Goal: Task Accomplishment & Management: Manage account settings

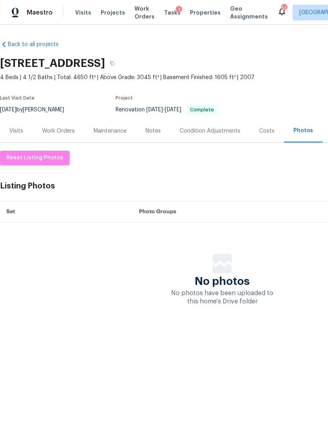
scroll to position [0, 116]
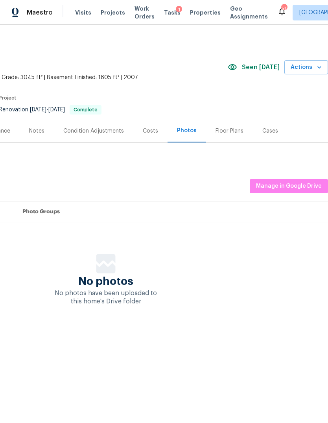
click at [198, 6] on div "Visits Projects Work Orders Tasks 1 Properties Geo Assignments" at bounding box center [176, 13] width 202 height 16
click at [197, 11] on span "Properties" at bounding box center [205, 13] width 31 height 8
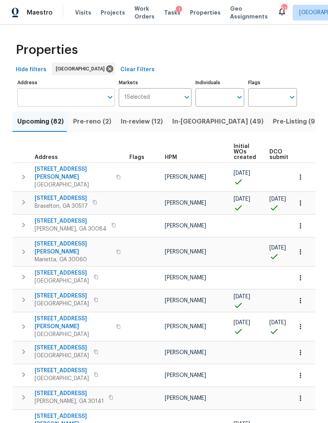
click at [70, 95] on input "Address" at bounding box center [60, 97] width 86 height 18
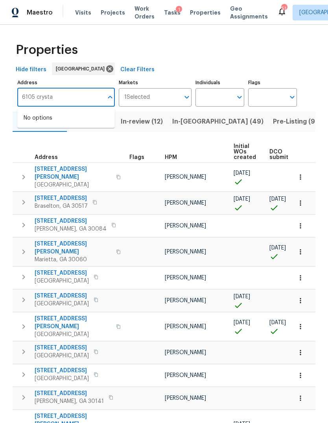
type input "6105 crystal"
click at [53, 120] on li "[STREET_ADDRESS]" at bounding box center [66, 118] width 98 height 13
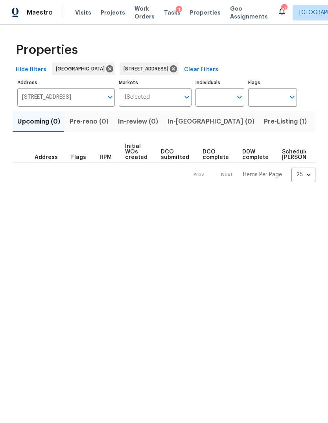
click at [264, 125] on span "Pre-Listing (1)" at bounding box center [285, 121] width 43 height 11
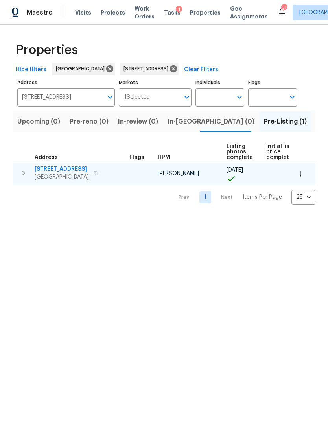
click at [75, 168] on span "[STREET_ADDRESS]" at bounding box center [62, 169] width 54 height 8
click at [22, 172] on icon "button" at bounding box center [23, 172] width 9 height 9
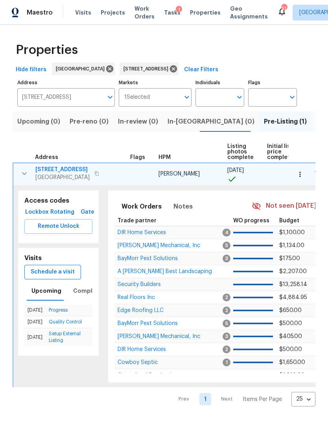
click at [60, 273] on span "Schedule a visit" at bounding box center [53, 272] width 44 height 10
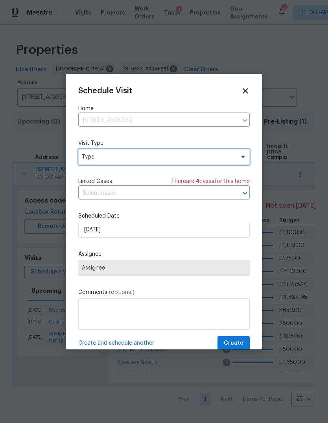
click at [170, 159] on span "Type" at bounding box center [158, 157] width 153 height 8
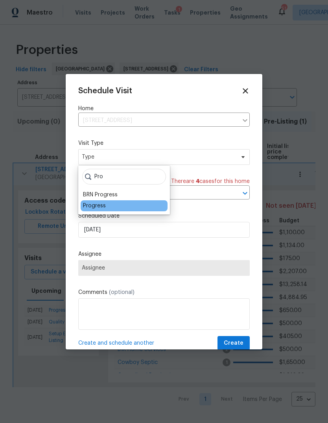
type input "Pro"
click at [99, 205] on div "Progress" at bounding box center [94, 206] width 23 height 8
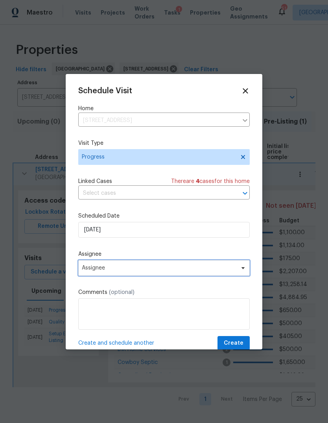
click at [133, 270] on span "Assignee" at bounding box center [159, 268] width 154 height 6
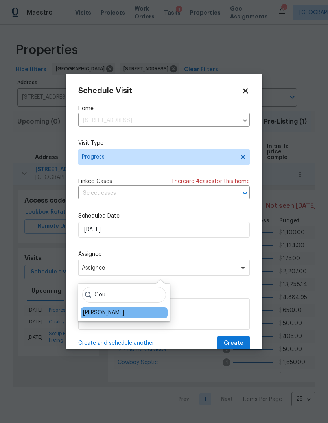
type input "Gou"
click at [115, 315] on div "[PERSON_NAME]" at bounding box center [103, 313] width 41 height 8
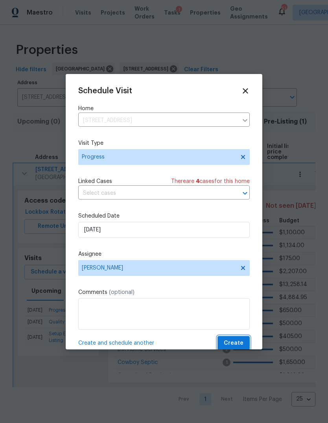
click at [236, 344] on span "Create" at bounding box center [234, 343] width 20 height 10
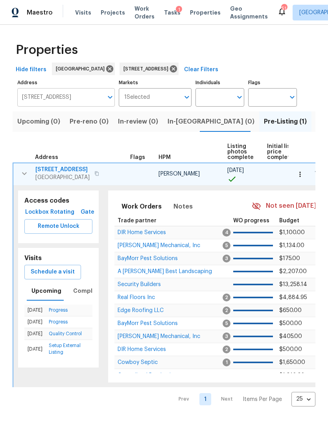
click at [81, 102] on input "[STREET_ADDRESS]" at bounding box center [60, 97] width 86 height 18
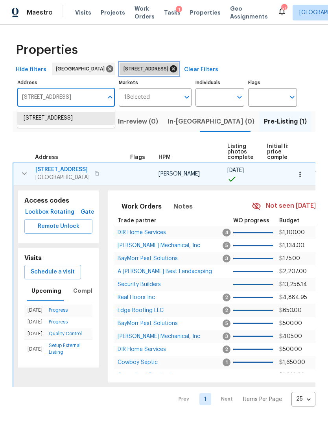
click at [177, 68] on icon at bounding box center [173, 68] width 7 height 7
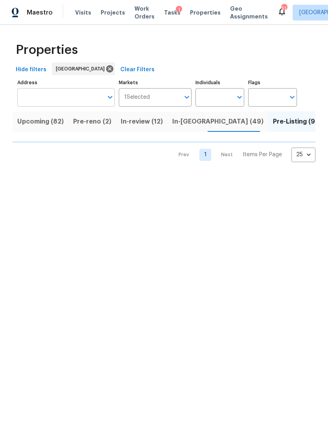
click at [71, 99] on input "Address" at bounding box center [60, 97] width 86 height 18
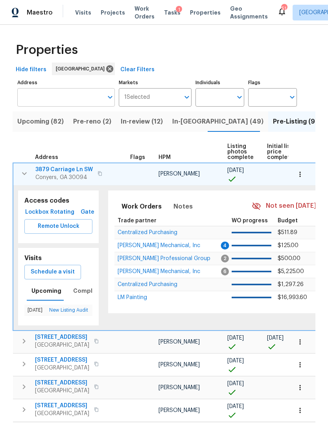
click at [78, 99] on input "Address" at bounding box center [60, 97] width 86 height 18
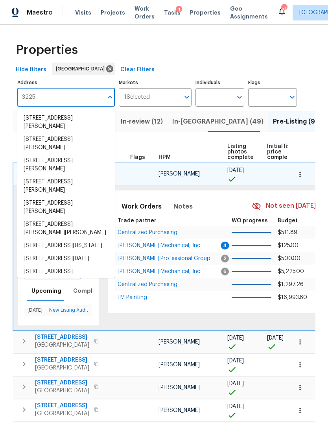
type input "3225"
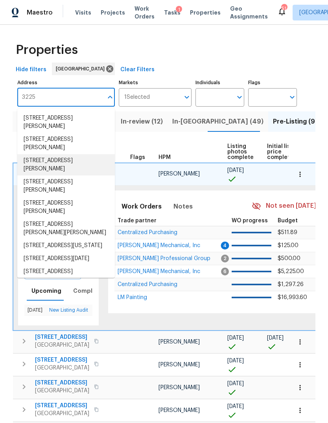
click at [87, 154] on li "[STREET_ADDRESS][PERSON_NAME]" at bounding box center [66, 164] width 98 height 21
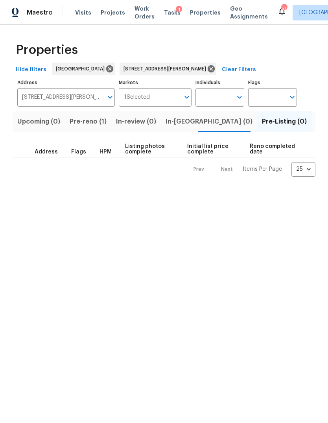
click at [94, 124] on span "Pre-reno (1)" at bounding box center [88, 121] width 37 height 11
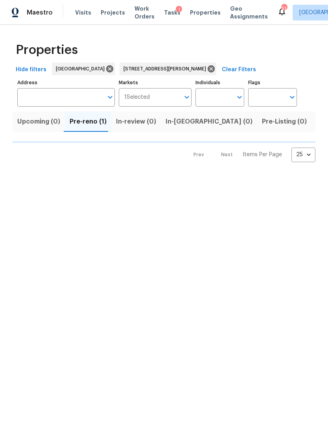
type input "[STREET_ADDRESS][PERSON_NAME]"
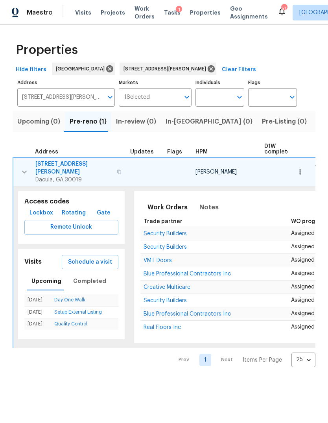
click at [71, 163] on span "[STREET_ADDRESS][PERSON_NAME]" at bounding box center [73, 168] width 77 height 16
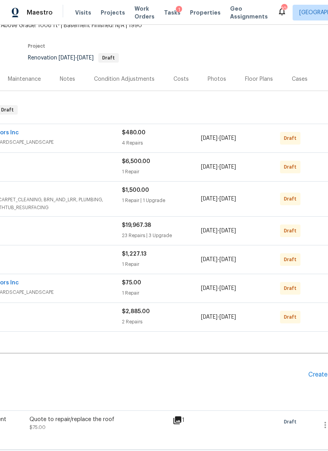
scroll to position [52, 87]
click at [192, 139] on div "4 Repairs" at bounding box center [162, 143] width 79 height 8
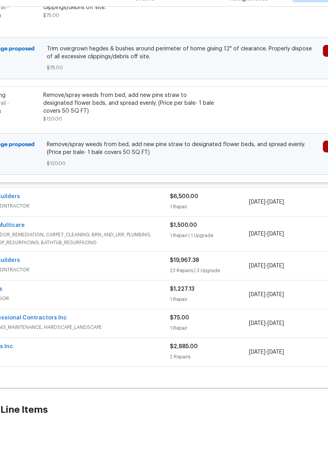
scroll to position [446, 42]
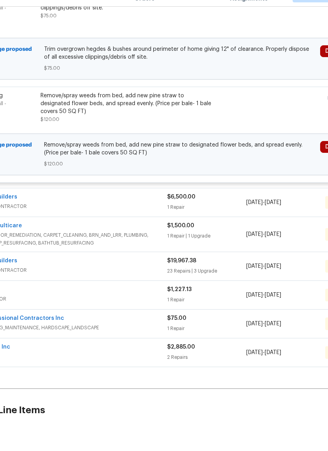
click at [204, 211] on div "$6,500.00 1 Repair" at bounding box center [206, 220] width 79 height 19
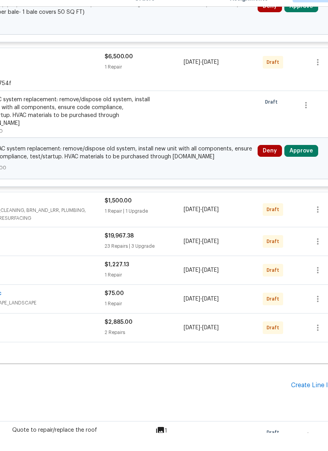
scroll to position [583, 105]
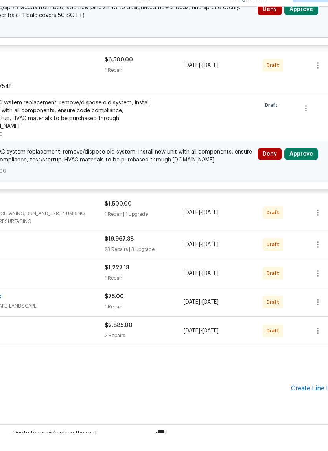
click at [170, 218] on div "$1,500.00 1 Repair | 1 Upgrade" at bounding box center [144, 230] width 79 height 25
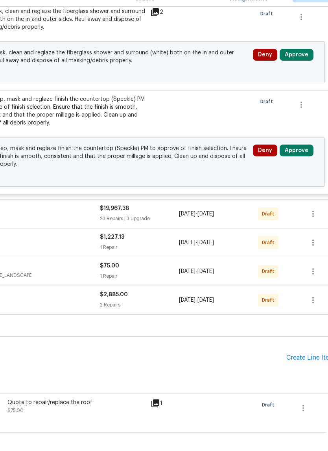
scroll to position [825, 109]
click at [168, 233] on div "23 Repairs | 3 Upgrade" at bounding box center [139, 237] width 79 height 8
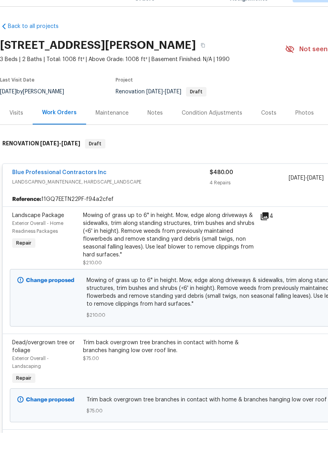
scroll to position [0, 0]
click at [12, 127] on div "Visits" at bounding box center [16, 131] width 14 height 8
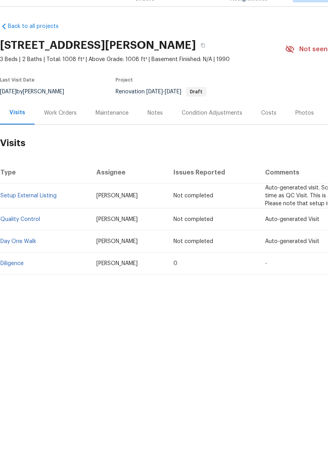
click at [63, 127] on div "Work Orders" at bounding box center [60, 131] width 33 height 8
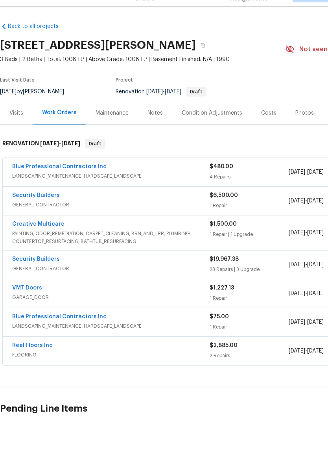
click at [264, 127] on div "Costs" at bounding box center [268, 131] width 15 height 8
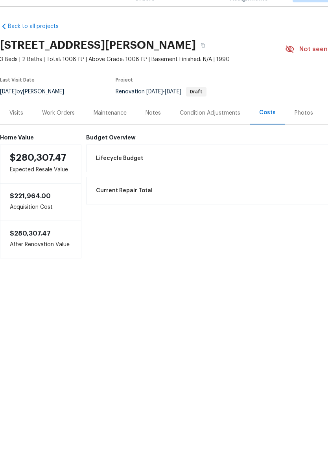
click at [18, 119] on div "Visits" at bounding box center [16, 130] width 33 height 23
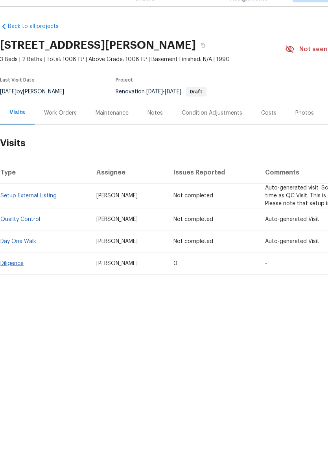
click at [18, 279] on link "Diligence" at bounding box center [11, 282] width 23 height 6
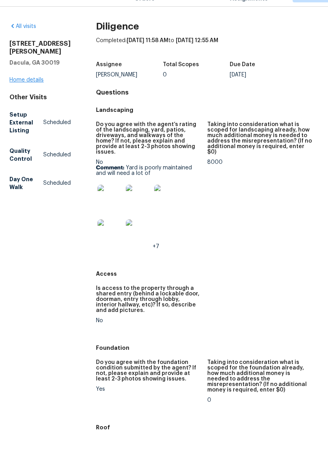
click at [28, 95] on link "Home details" at bounding box center [26, 98] width 34 height 6
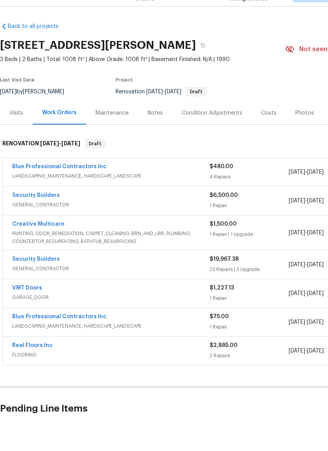
click at [194, 181] on div "Blue Professional Contractors Inc" at bounding box center [111, 185] width 198 height 9
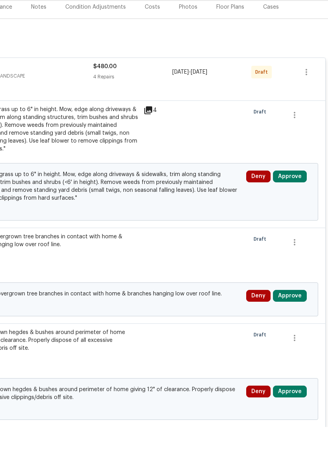
scroll to position [100, 116]
click at [288, 194] on button "Approve" at bounding box center [290, 200] width 34 height 12
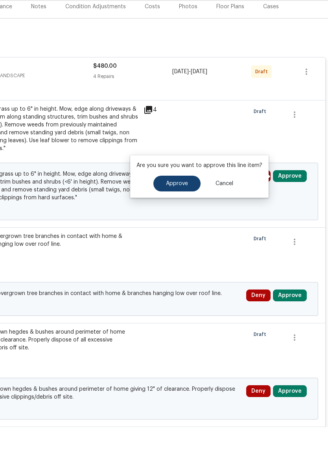
click at [181, 200] on button "Approve" at bounding box center [176, 208] width 47 height 16
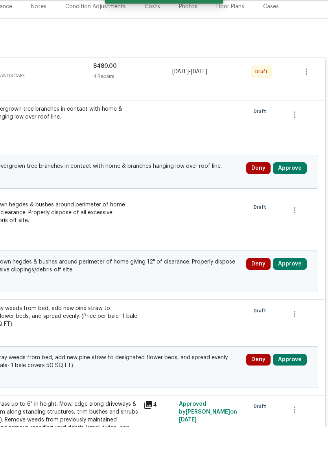
click at [291, 186] on button "Approve" at bounding box center [290, 192] width 34 height 12
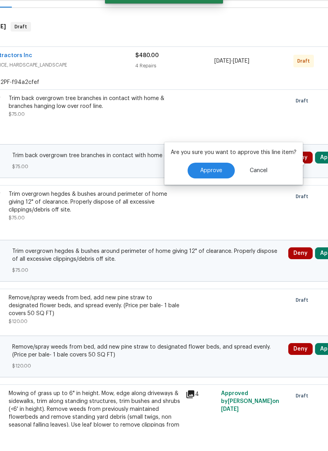
scroll to position [116, 70]
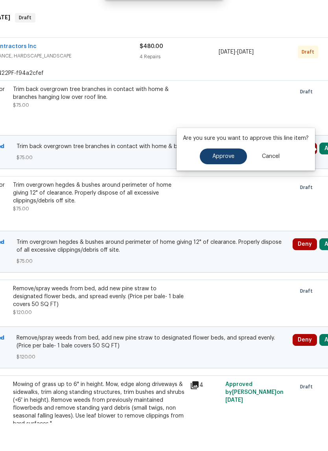
click at [224, 181] on span "Approve" at bounding box center [223, 184] width 22 height 6
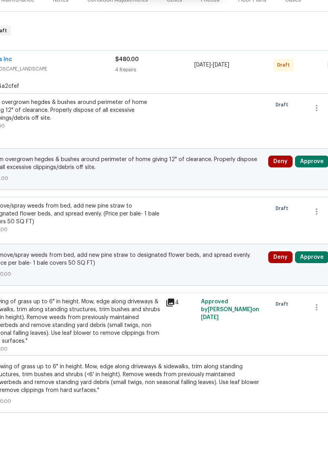
scroll to position [100, 100]
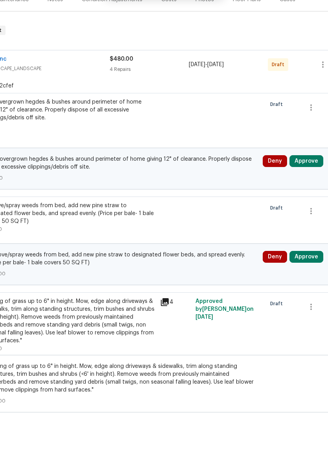
click at [309, 187] on button "Approve" at bounding box center [307, 193] width 34 height 12
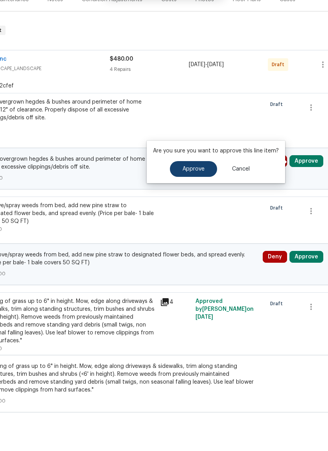
click at [201, 198] on span "Approve" at bounding box center [194, 201] width 22 height 6
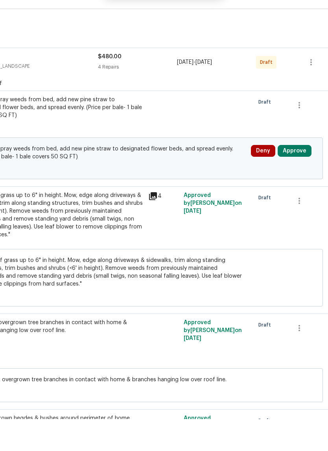
scroll to position [102, 112]
click at [298, 177] on button "Approve" at bounding box center [295, 183] width 34 height 12
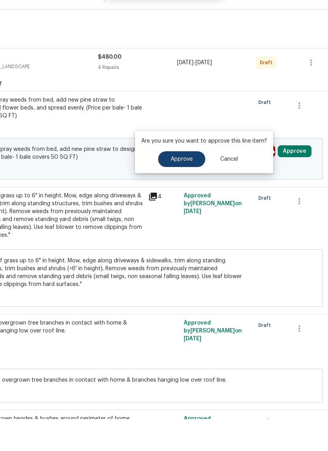
click at [181, 183] on button "Approve" at bounding box center [181, 191] width 47 height 16
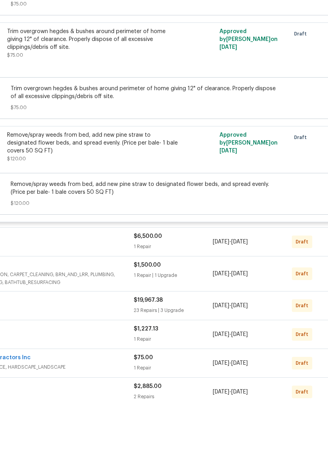
scroll to position [377, 76]
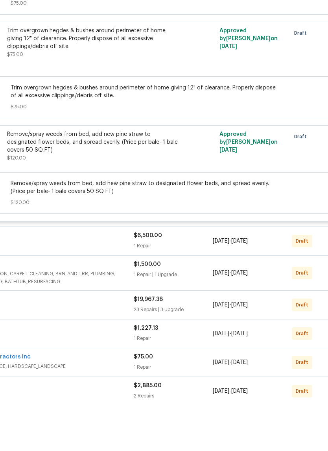
click at [187, 290] on div "1 Repair" at bounding box center [173, 294] width 79 height 8
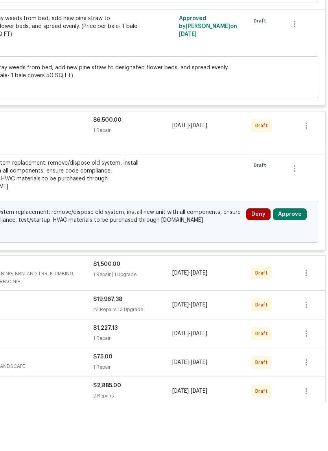
scroll to position [495, 116]
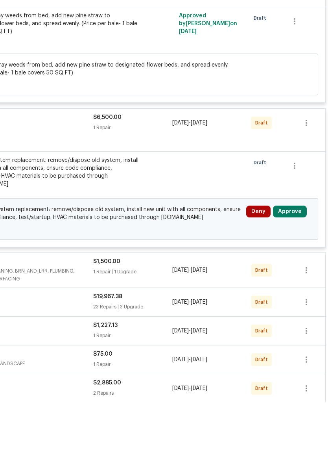
click at [293, 254] on button "Approve" at bounding box center [290, 260] width 34 height 12
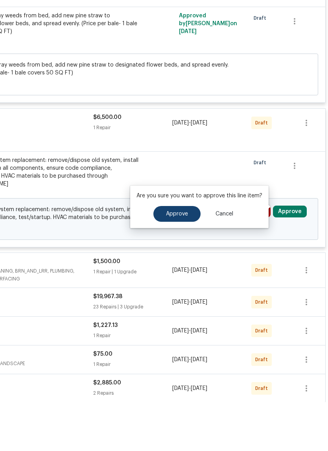
click at [188, 255] on button "Approve" at bounding box center [176, 263] width 47 height 16
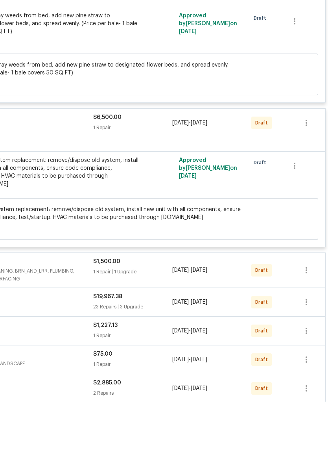
click at [151, 316] on div "1 Repair | 1 Upgrade" at bounding box center [132, 320] width 79 height 8
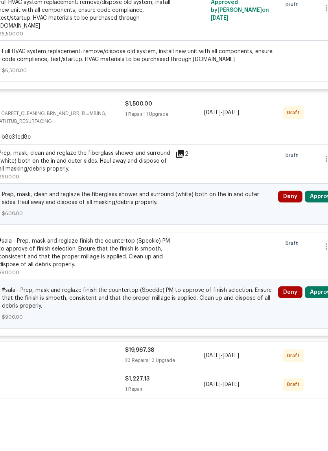
scroll to position [652, 85]
click at [320, 240] on button "Approve" at bounding box center [322, 246] width 34 height 12
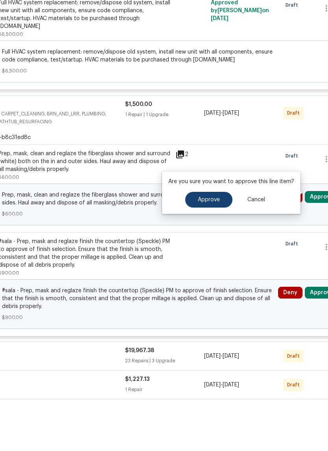
click at [217, 246] on span "Approve" at bounding box center [209, 249] width 22 height 6
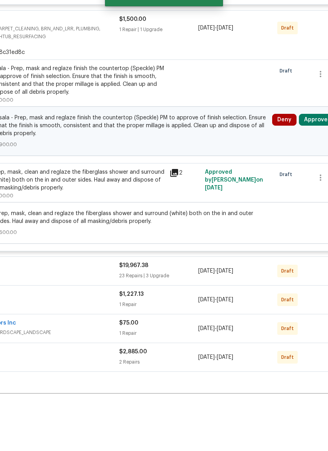
scroll to position [736, 91]
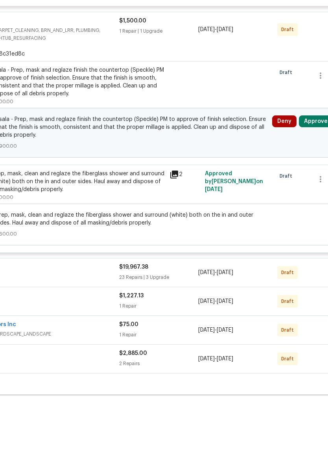
click at [314, 164] on button "Approve" at bounding box center [316, 170] width 34 height 12
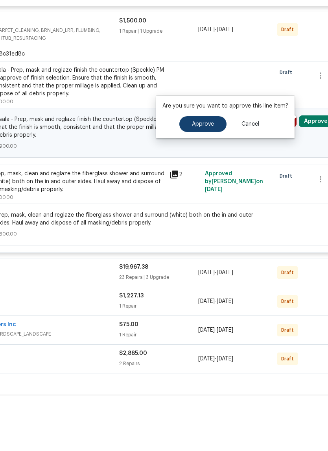
click at [216, 165] on button "Approve" at bounding box center [202, 173] width 47 height 16
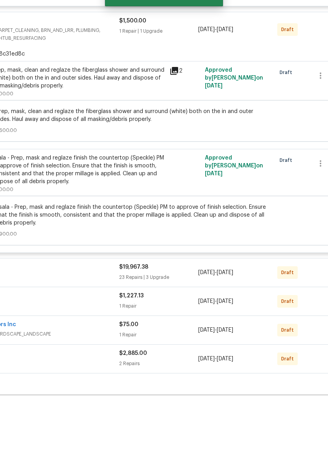
click at [177, 322] on div "23 Repairs | 3 Upgrade" at bounding box center [158, 326] width 79 height 8
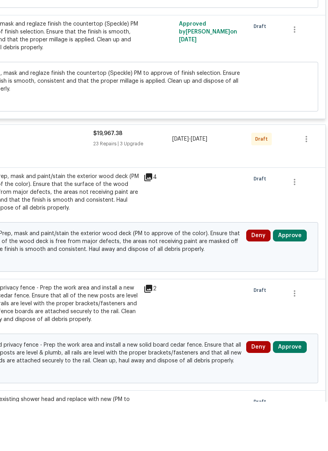
scroll to position [867, 116]
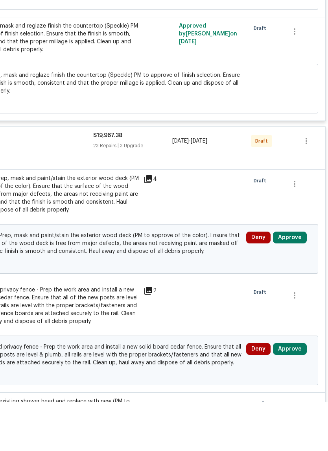
click at [295, 281] on button "Approve" at bounding box center [290, 287] width 34 height 12
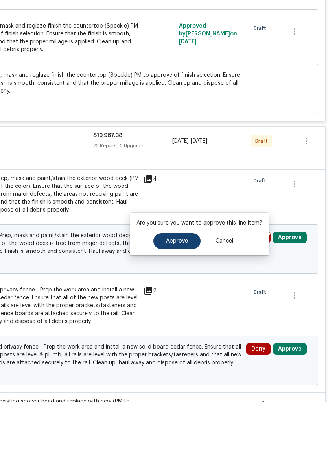
click at [188, 282] on button "Approve" at bounding box center [176, 290] width 47 height 16
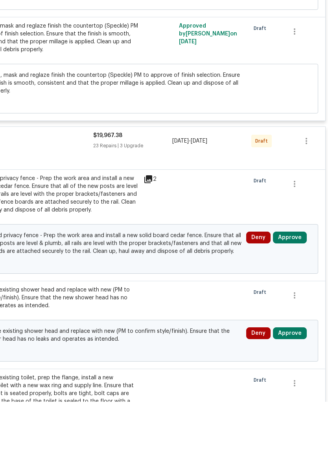
click at [297, 281] on button "Approve" at bounding box center [290, 287] width 34 height 12
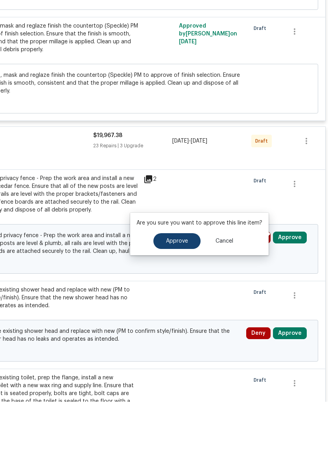
click at [187, 282] on button "Approve" at bounding box center [176, 290] width 47 height 16
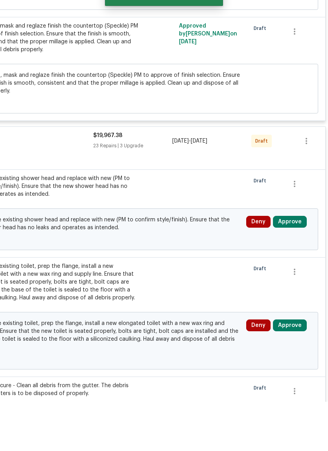
click at [296, 265] on button "Approve" at bounding box center [290, 271] width 34 height 12
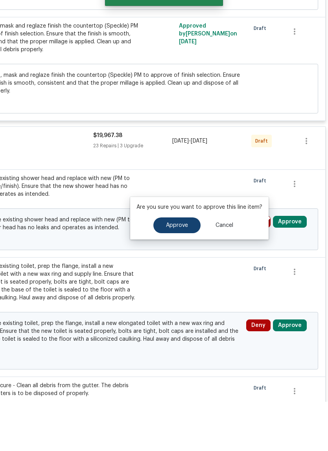
click at [188, 266] on button "Approve" at bounding box center [176, 274] width 47 height 16
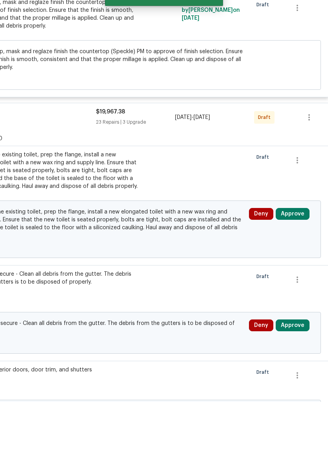
scroll to position [893, 113]
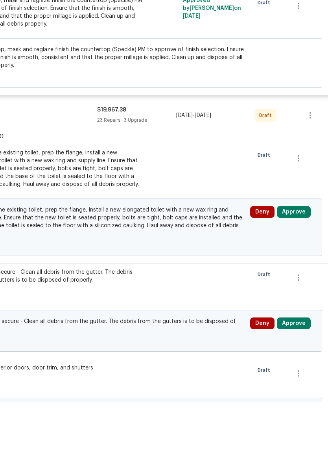
click at [301, 255] on button "Approve" at bounding box center [294, 261] width 34 height 12
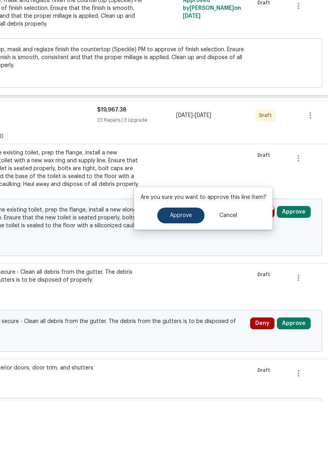
click at [185, 262] on span "Approve" at bounding box center [181, 265] width 22 height 6
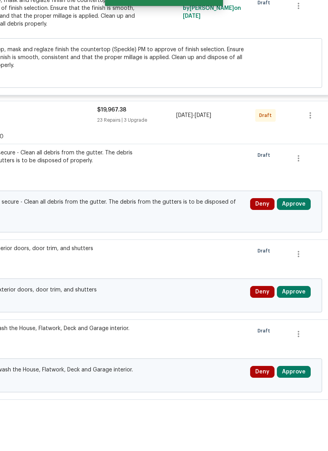
click at [305, 247] on button "Approve" at bounding box center [294, 253] width 34 height 12
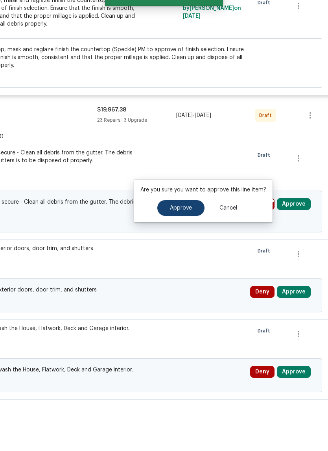
click at [193, 249] on button "Approve" at bounding box center [180, 257] width 47 height 16
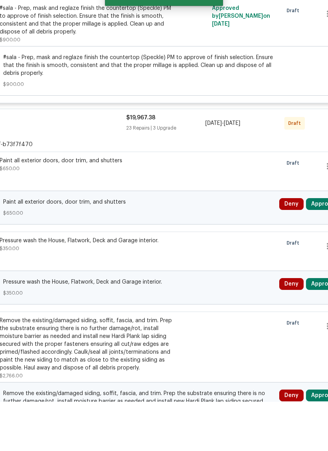
scroll to position [888, 94]
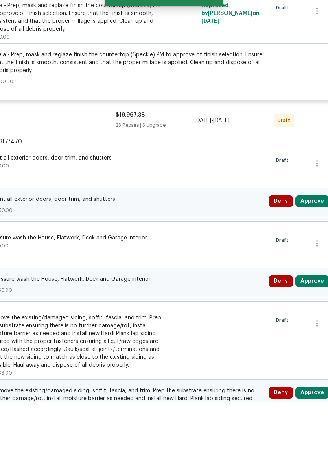
click at [317, 244] on button "Approve" at bounding box center [313, 250] width 34 height 12
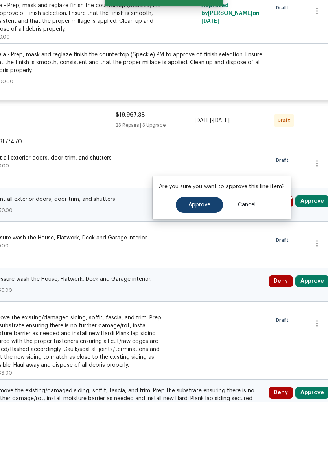
click at [206, 251] on span "Approve" at bounding box center [199, 254] width 22 height 6
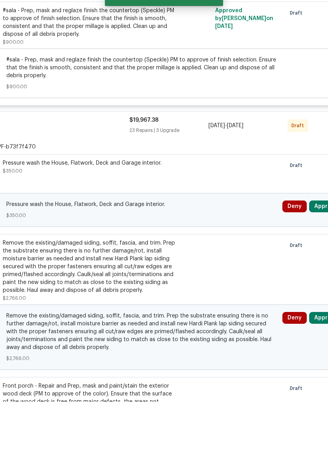
scroll to position [883, 92]
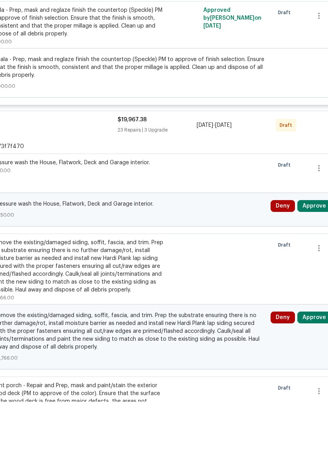
click at [319, 249] on button "Approve" at bounding box center [314, 255] width 34 height 12
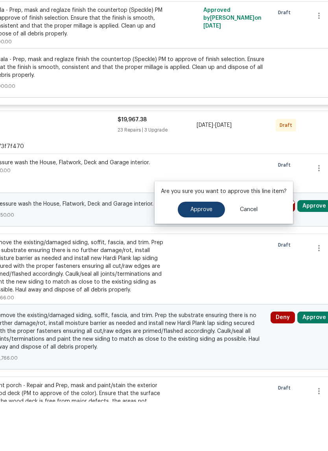
click at [203, 256] on span "Approve" at bounding box center [201, 259] width 22 height 6
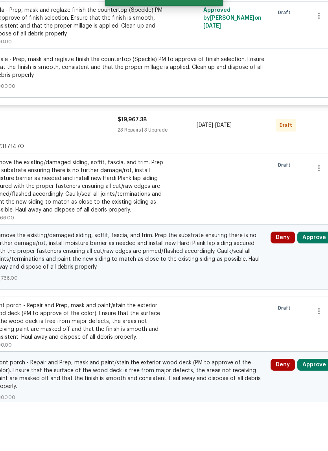
click at [318, 281] on button "Approve" at bounding box center [314, 287] width 34 height 12
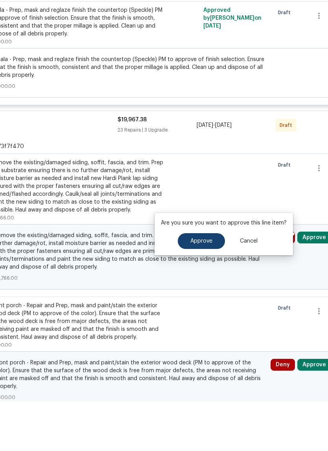
click at [206, 287] on span "Approve" at bounding box center [201, 290] width 22 height 6
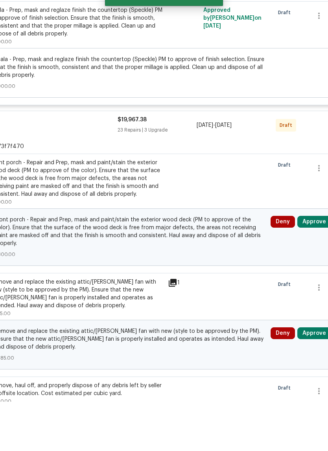
click at [320, 265] on button "Approve" at bounding box center [314, 271] width 34 height 12
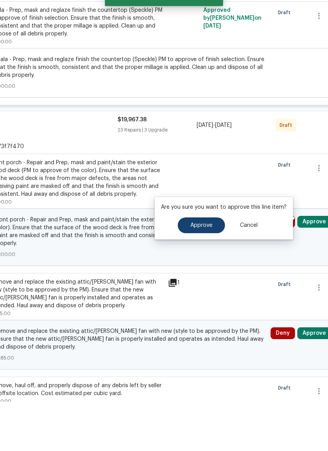
click at [213, 266] on button "Approve" at bounding box center [201, 274] width 47 height 16
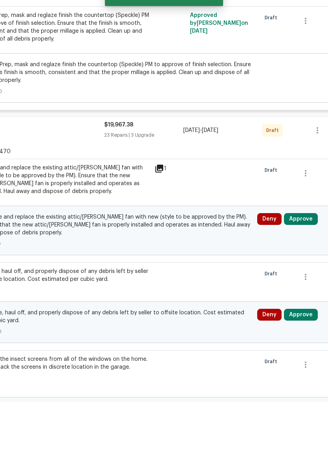
scroll to position [878, 105]
click at [310, 262] on button "Approve" at bounding box center [302, 268] width 34 height 12
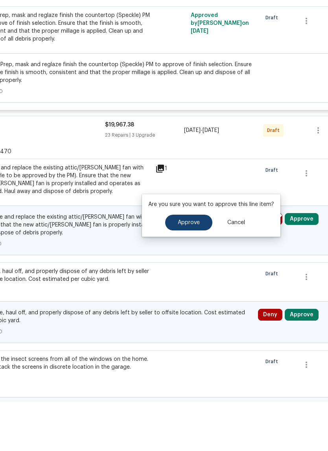
click at [187, 269] on span "Approve" at bounding box center [189, 272] width 22 height 6
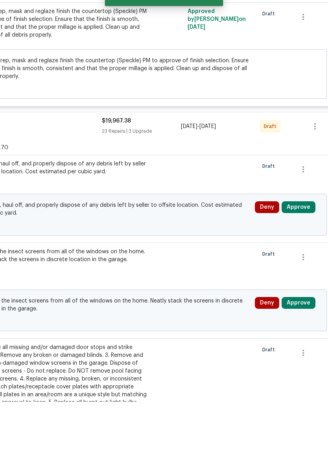
scroll to position [882, 105]
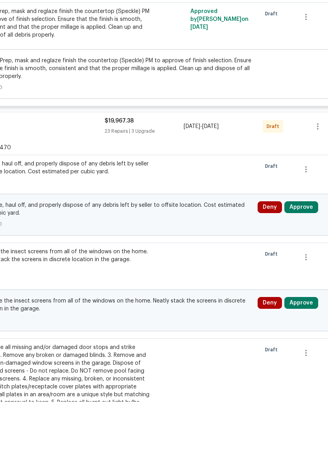
click at [310, 250] on button "Approve" at bounding box center [302, 256] width 34 height 12
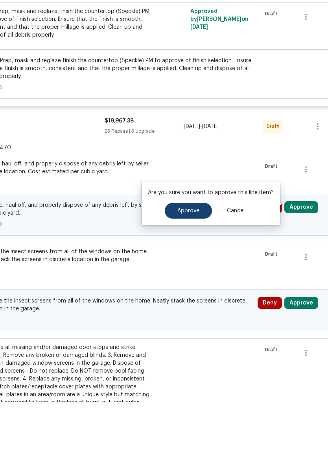
click at [198, 257] on span "Approve" at bounding box center [188, 260] width 22 height 6
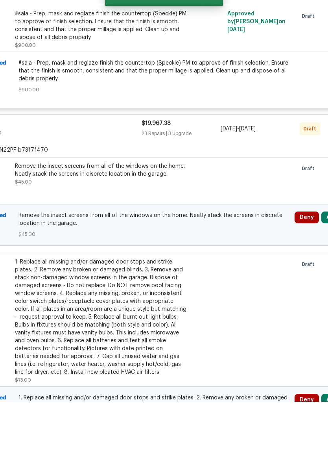
scroll to position [879, 88]
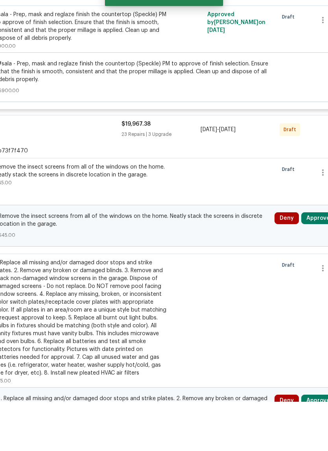
click at [322, 261] on button "Approve" at bounding box center [318, 267] width 34 height 12
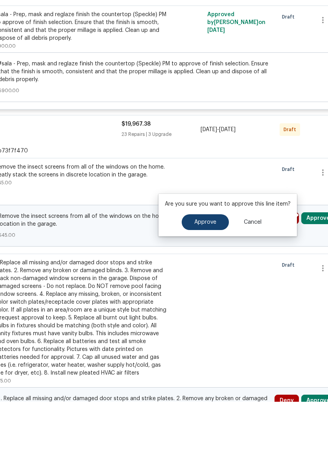
click at [206, 263] on button "Approve" at bounding box center [205, 271] width 47 height 16
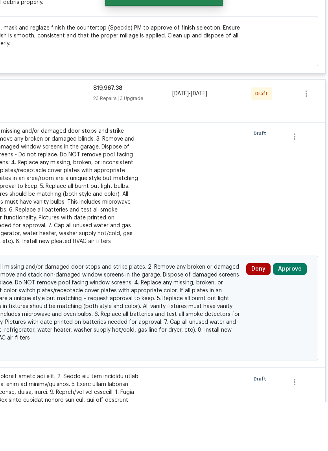
scroll to position [915, 116]
click at [295, 312] on button "Approve" at bounding box center [290, 318] width 34 height 12
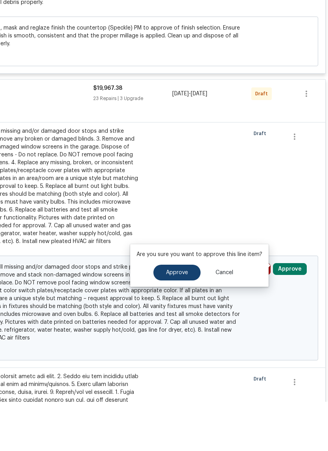
click at [185, 319] on span "Approve" at bounding box center [177, 322] width 22 height 6
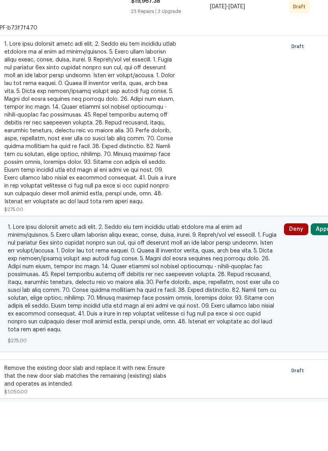
scroll to position [999, 84]
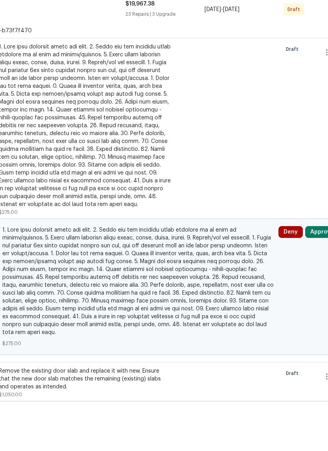
click at [319, 275] on button "Approve" at bounding box center [322, 281] width 34 height 12
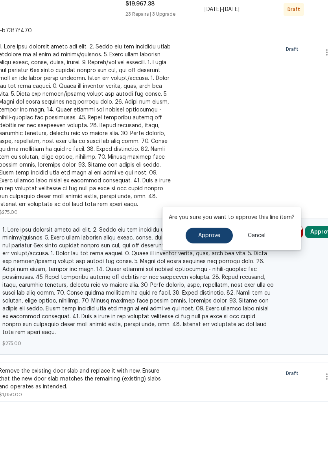
click at [222, 277] on button "Approve" at bounding box center [209, 285] width 47 height 16
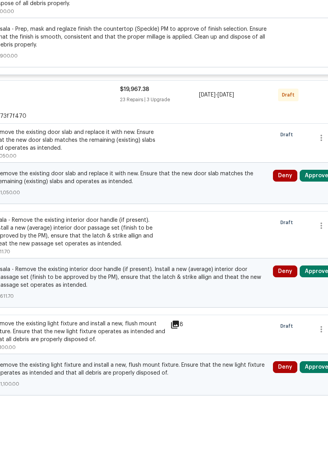
scroll to position [913, 89]
click at [320, 219] on button "Approve" at bounding box center [317, 225] width 34 height 12
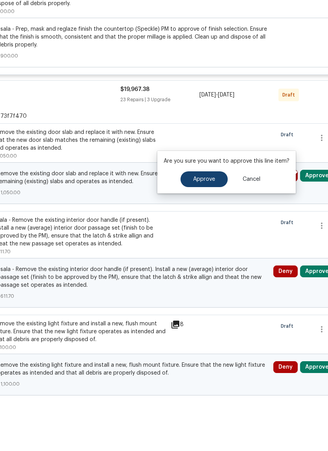
click at [207, 220] on button "Approve" at bounding box center [204, 228] width 47 height 16
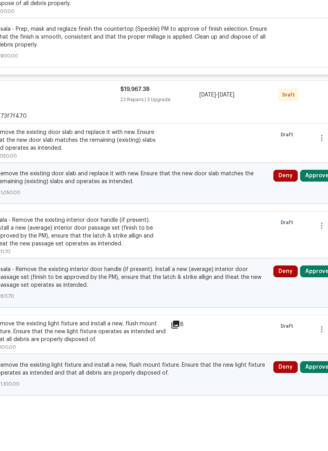
click at [320, 219] on button "Approve" at bounding box center [317, 225] width 34 height 12
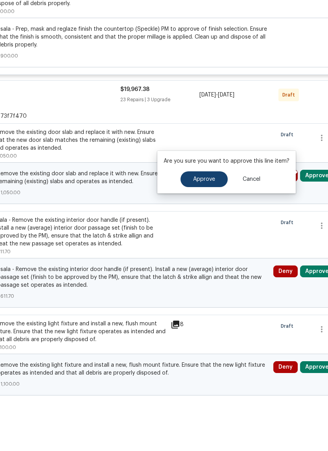
click at [209, 225] on span "Approve" at bounding box center [204, 228] width 22 height 6
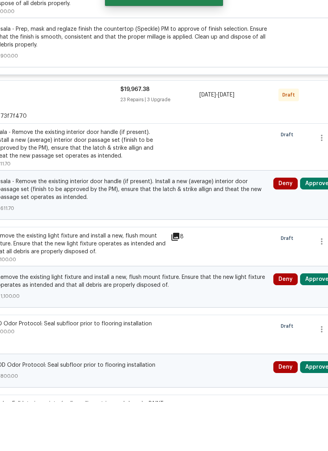
click at [319, 227] on button "Approve" at bounding box center [317, 233] width 34 height 12
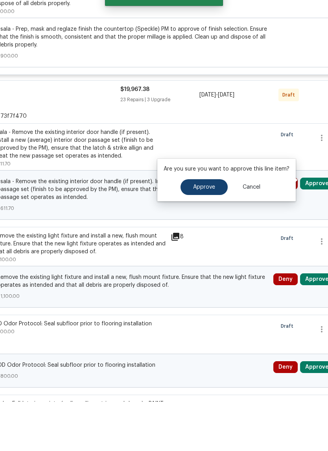
click at [201, 233] on span "Approve" at bounding box center [204, 236] width 22 height 6
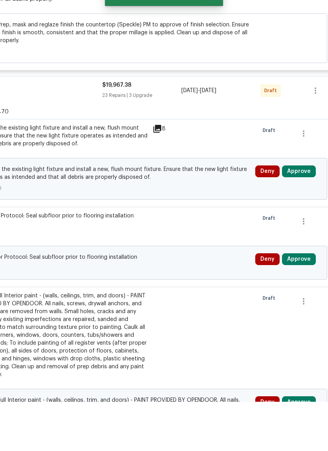
scroll to position [916, 113]
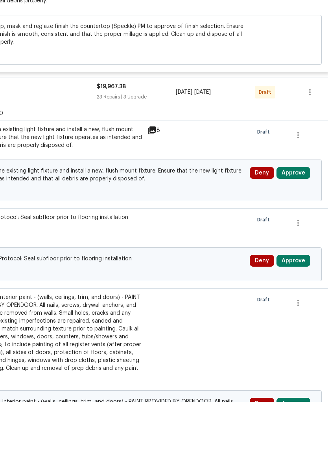
click at [300, 216] on button "Approve" at bounding box center [294, 222] width 34 height 12
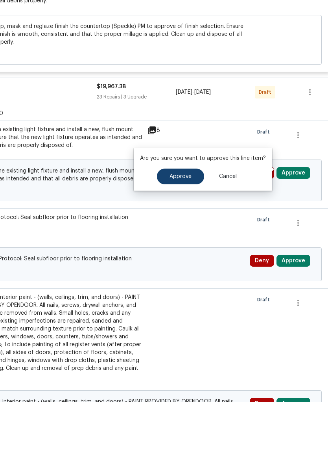
click at [188, 223] on span "Approve" at bounding box center [181, 226] width 22 height 6
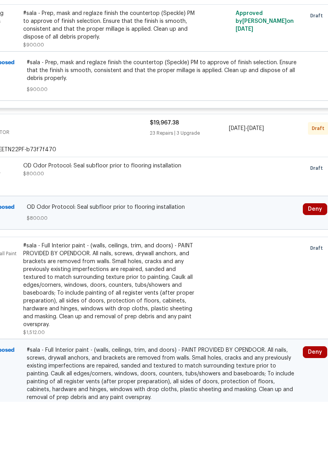
scroll to position [881, 84]
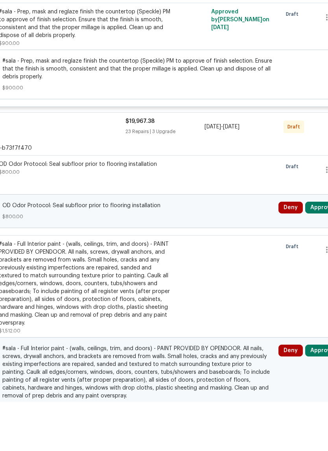
click at [323, 251] on button "Approve" at bounding box center [322, 257] width 34 height 12
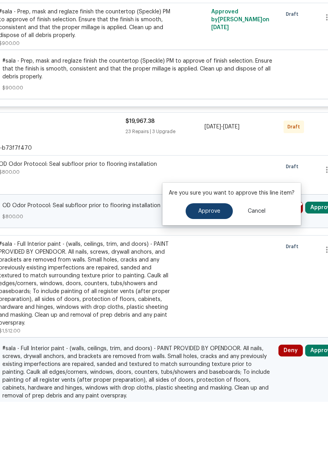
click at [208, 252] on button "Approve" at bounding box center [209, 260] width 47 height 16
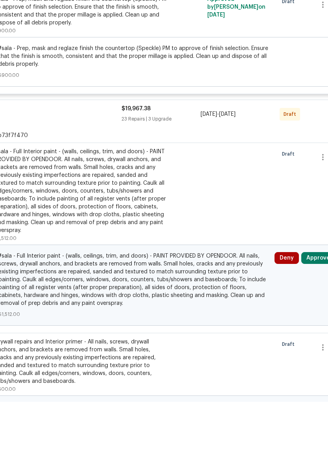
scroll to position [894, 89]
click at [320, 301] on button "Approve" at bounding box center [318, 307] width 34 height 12
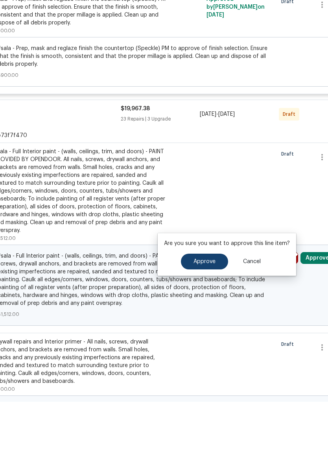
click at [211, 303] on button "Approve" at bounding box center [204, 311] width 47 height 16
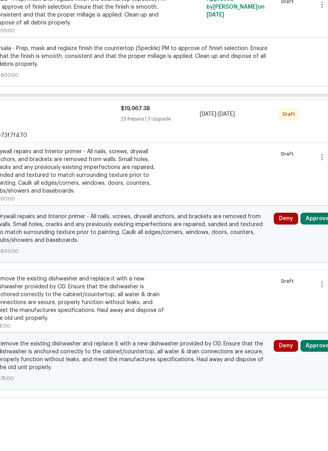
click at [315, 262] on button "Approve" at bounding box center [318, 268] width 34 height 12
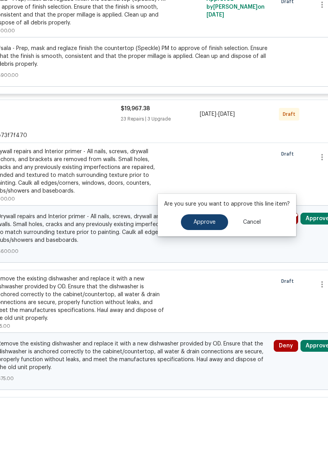
click at [207, 268] on span "Approve" at bounding box center [205, 271] width 22 height 6
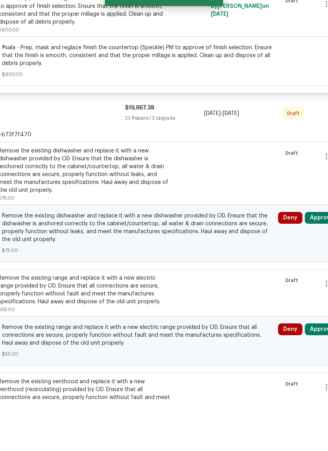
scroll to position [895, 88]
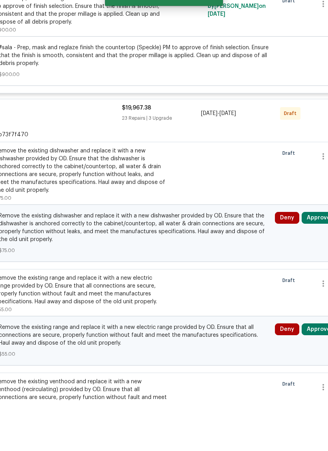
click at [320, 261] on button "Approve" at bounding box center [319, 267] width 34 height 12
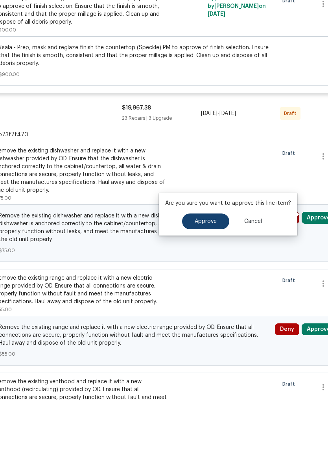
click at [212, 268] on span "Approve" at bounding box center [206, 271] width 22 height 6
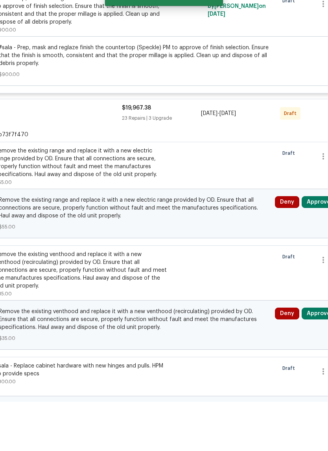
click at [319, 245] on button "Approve" at bounding box center [319, 251] width 34 height 12
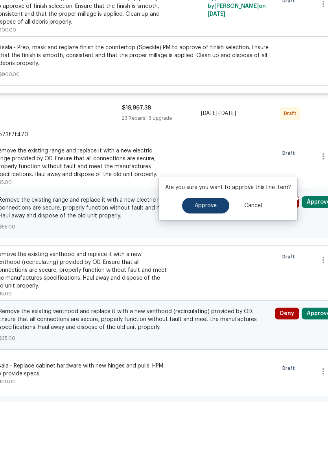
click at [208, 252] on span "Approve" at bounding box center [206, 255] width 22 height 6
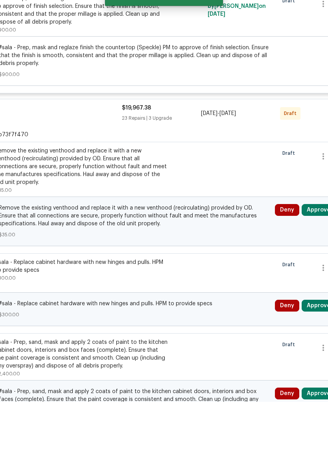
click at [319, 253] on button "Approve" at bounding box center [319, 259] width 34 height 12
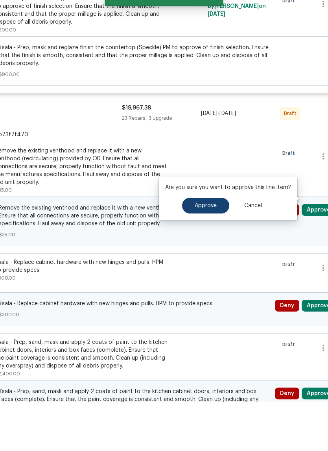
click at [210, 252] on span "Approve" at bounding box center [206, 255] width 22 height 6
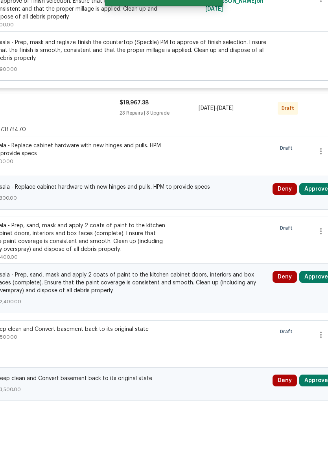
scroll to position [900, 90]
click at [319, 232] on button "Approve" at bounding box center [317, 238] width 34 height 12
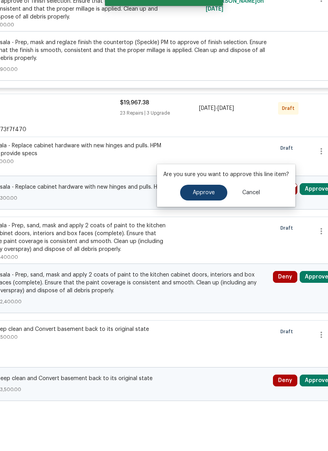
click at [211, 234] on button "Approve" at bounding box center [203, 242] width 47 height 16
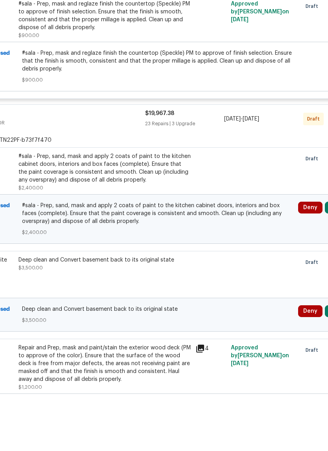
scroll to position [893, 114]
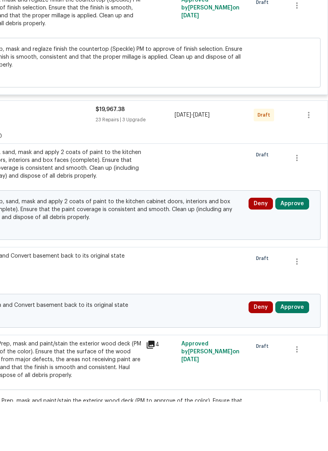
click at [301, 247] on button "Approve" at bounding box center [292, 253] width 34 height 12
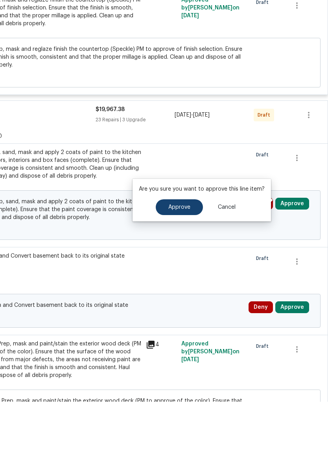
click at [184, 248] on button "Approve" at bounding box center [179, 256] width 47 height 16
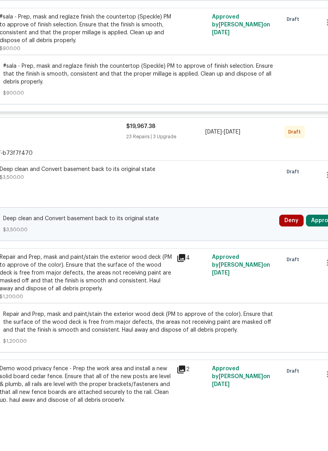
scroll to position [876, 89]
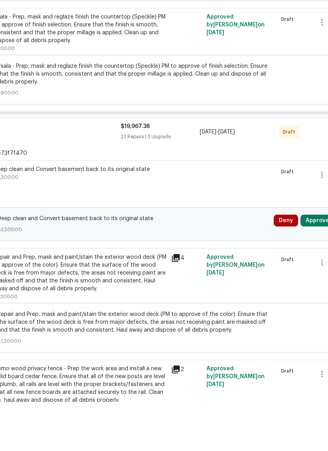
click at [319, 264] on button "Approve" at bounding box center [318, 270] width 34 height 12
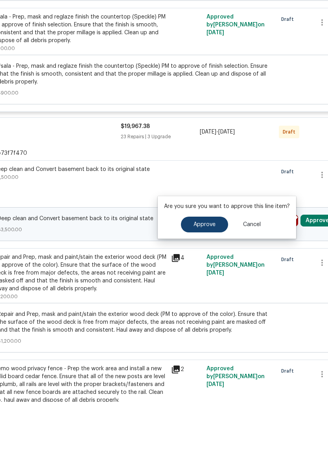
click at [209, 266] on button "Approve" at bounding box center [204, 274] width 47 height 16
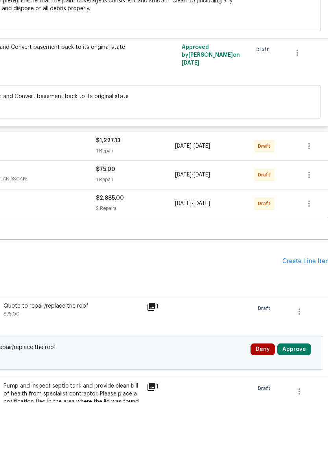
scroll to position [4002, 114]
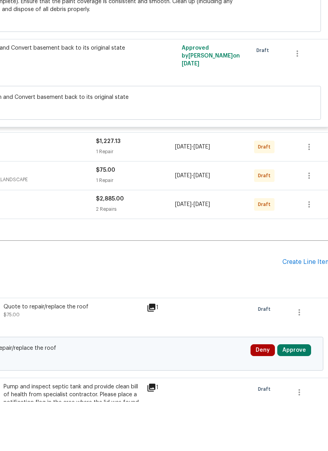
click at [153, 187] on div "$1,227.13 1 Repair" at bounding box center [135, 196] width 79 height 19
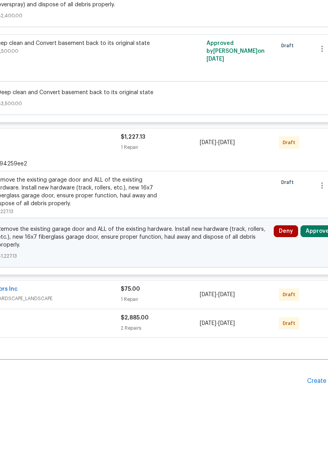
scroll to position [4007, 93]
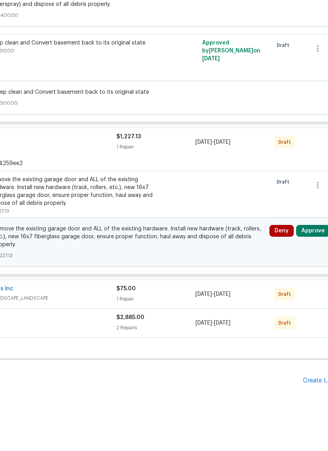
click at [318, 274] on button "Approve" at bounding box center [313, 280] width 34 height 12
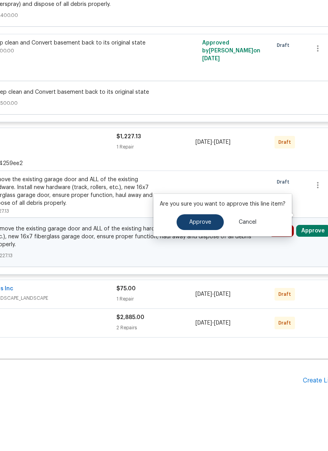
click at [203, 263] on button "Approve" at bounding box center [200, 271] width 47 height 16
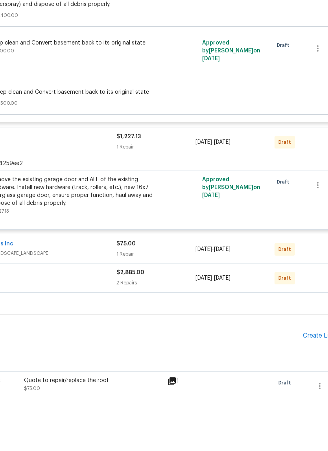
click at [181, 299] on div "1 Repair" at bounding box center [155, 303] width 79 height 8
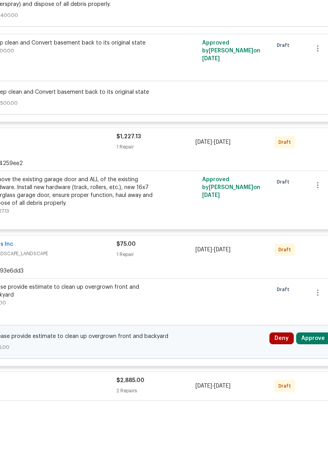
scroll to position [4077, 114]
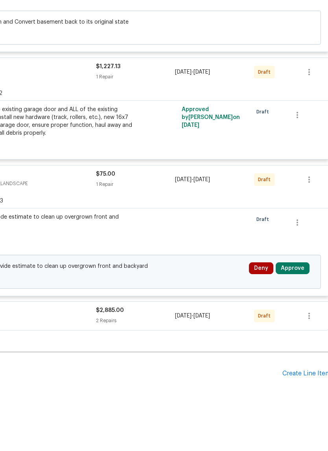
click at [302, 311] on button "Approve" at bounding box center [293, 317] width 34 height 12
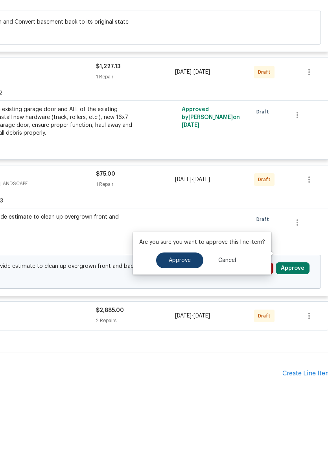
click at [185, 307] on span "Approve" at bounding box center [180, 310] width 22 height 6
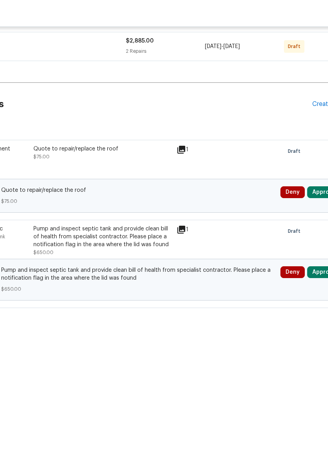
scroll to position [3360, 98]
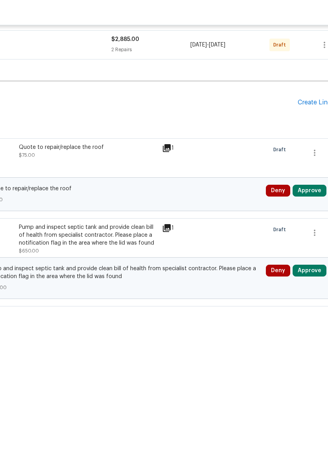
click at [312, 299] on button "Approve" at bounding box center [310, 305] width 34 height 12
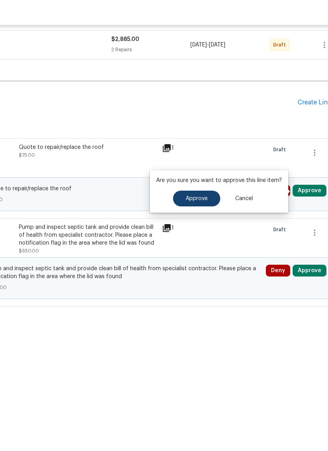
click at [210, 305] on button "Approve" at bounding box center [196, 313] width 47 height 16
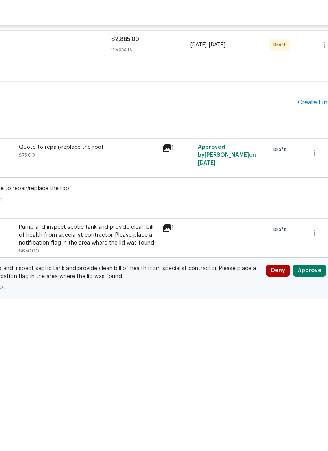
click at [312, 379] on button "Approve" at bounding box center [310, 385] width 34 height 12
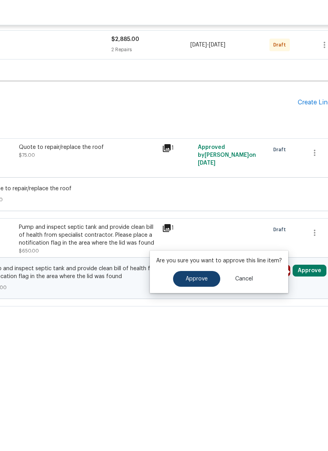
click at [211, 385] on button "Approve" at bounding box center [196, 393] width 47 height 16
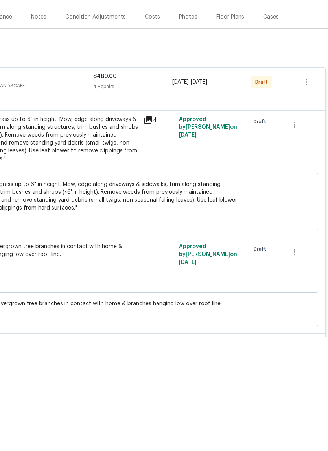
scroll to position [0, 116]
click at [158, 197] on div "4 Repairs" at bounding box center [132, 201] width 79 height 8
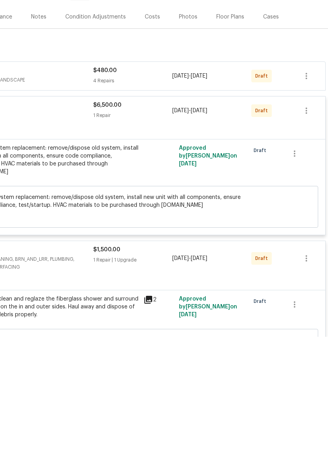
click at [160, 215] on div "$6,500.00 1 Repair" at bounding box center [132, 224] width 79 height 19
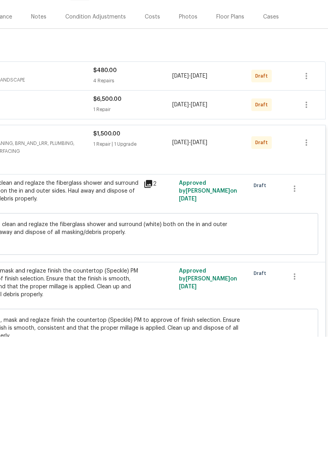
click at [156, 254] on div "1 Repair | 1 Upgrade" at bounding box center [132, 258] width 79 height 8
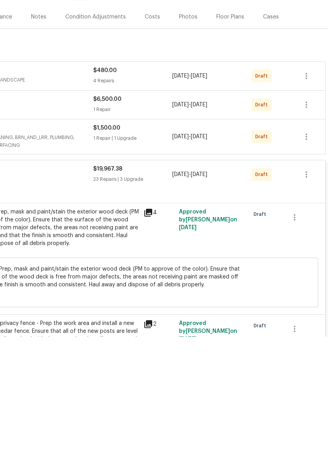
click at [160, 279] on div "$19,967.38" at bounding box center [132, 283] width 79 height 8
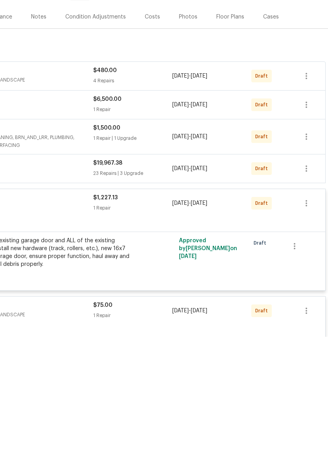
click at [157, 318] on div "1 Repair" at bounding box center [132, 322] width 79 height 8
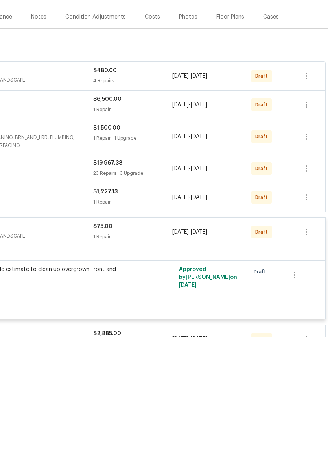
click at [167, 347] on div "1 Repair" at bounding box center [132, 351] width 79 height 8
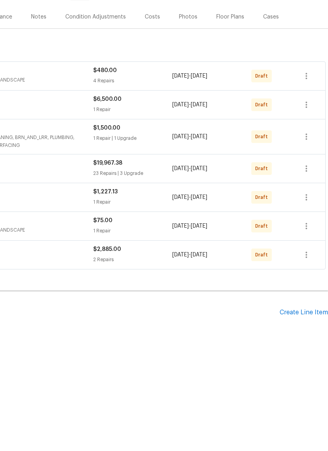
click at [166, 359] on div "$2,885.00 2 Repairs" at bounding box center [132, 368] width 79 height 19
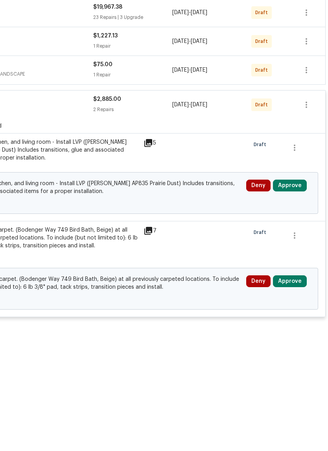
scroll to position [154, 116]
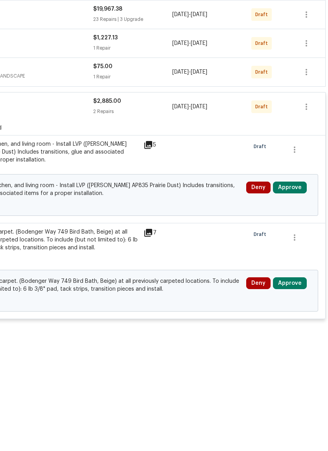
click at [300, 296] on button "Approve" at bounding box center [290, 302] width 34 height 12
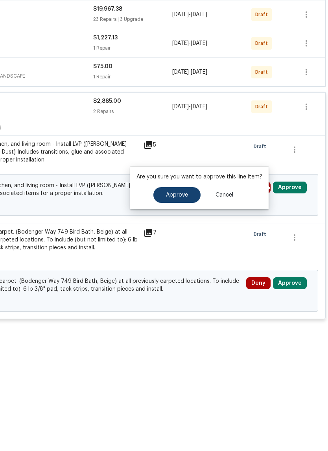
click at [180, 306] on span "Approve" at bounding box center [177, 309] width 22 height 6
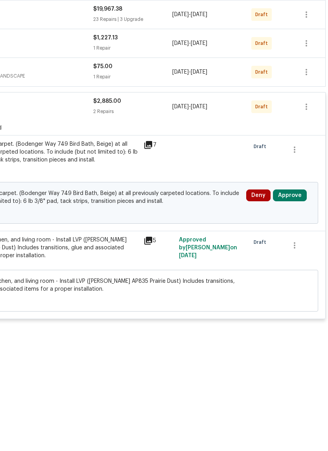
click at [296, 303] on button "Approve" at bounding box center [290, 309] width 34 height 12
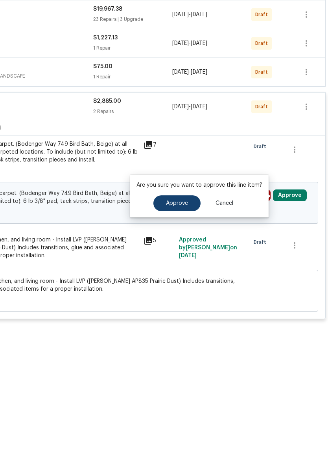
click at [185, 314] on span "Approve" at bounding box center [177, 317] width 22 height 6
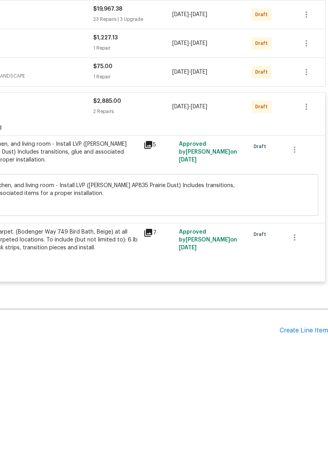
click at [149, 211] on div "$2,885.00" at bounding box center [132, 215] width 79 height 8
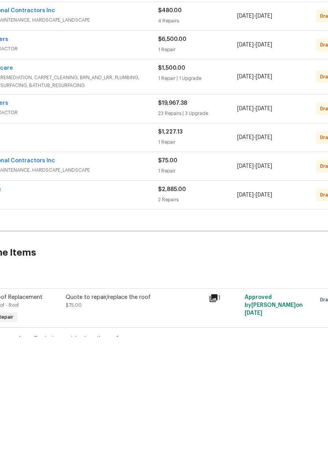
scroll to position [60, 51]
